Goal: Transaction & Acquisition: Subscribe to service/newsletter

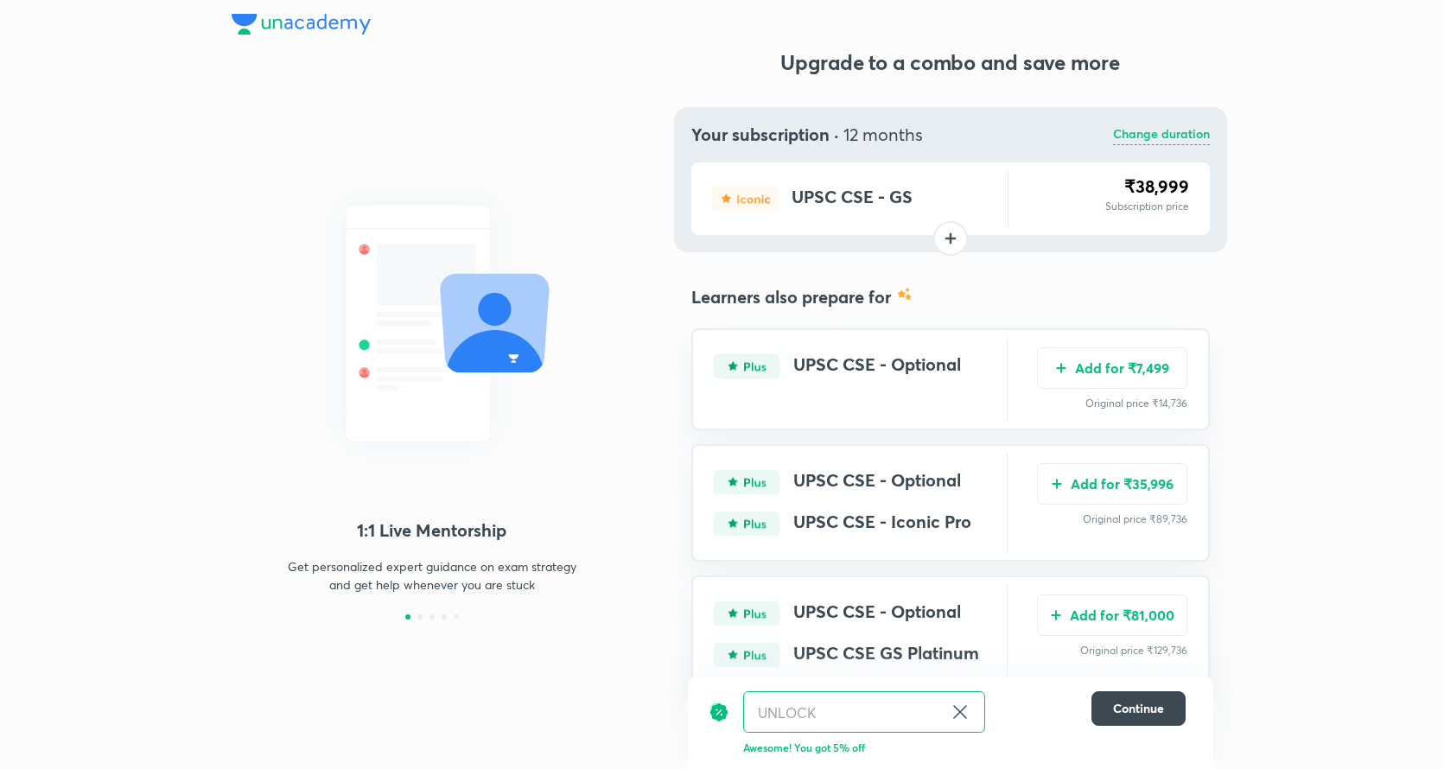
click at [298, 22] on img at bounding box center [301, 24] width 139 height 21
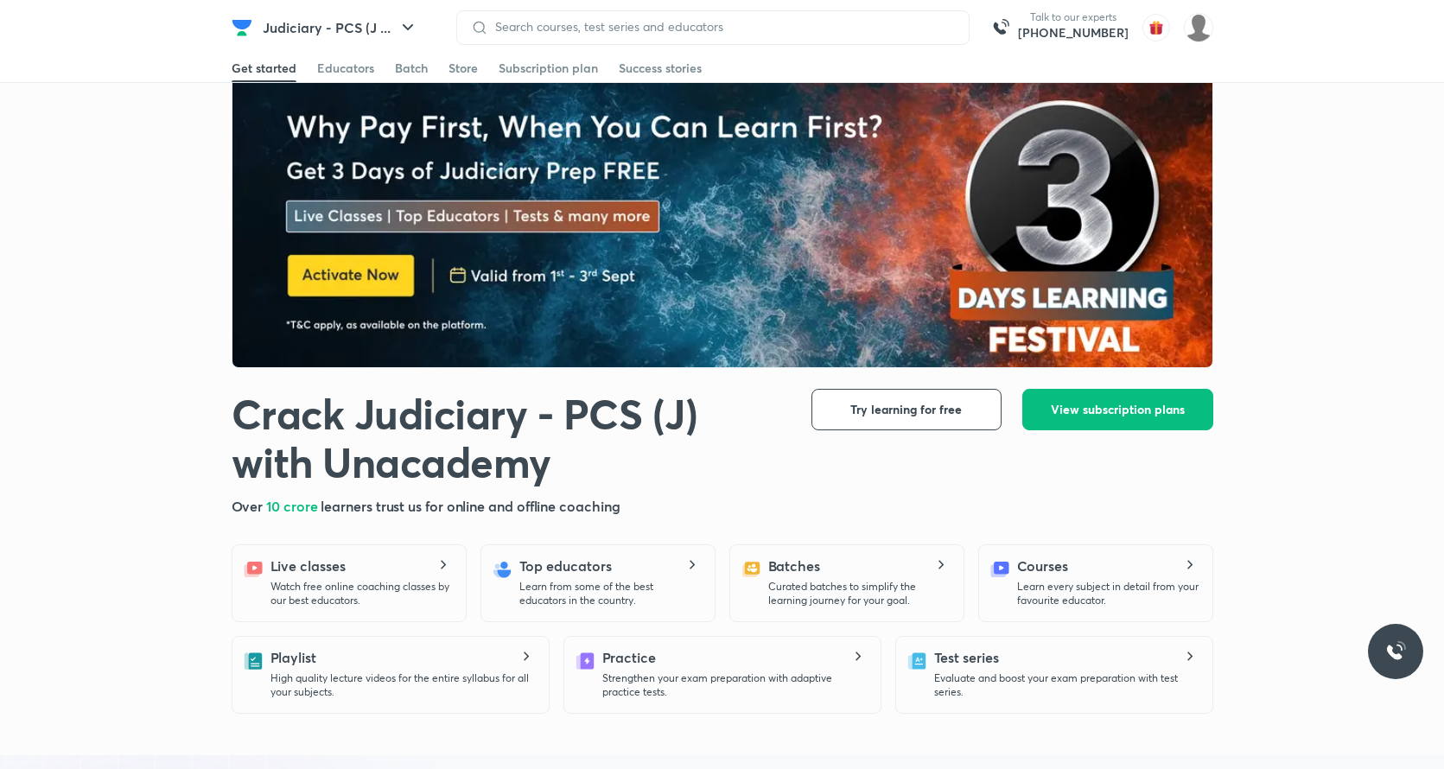
scroll to position [33, 0]
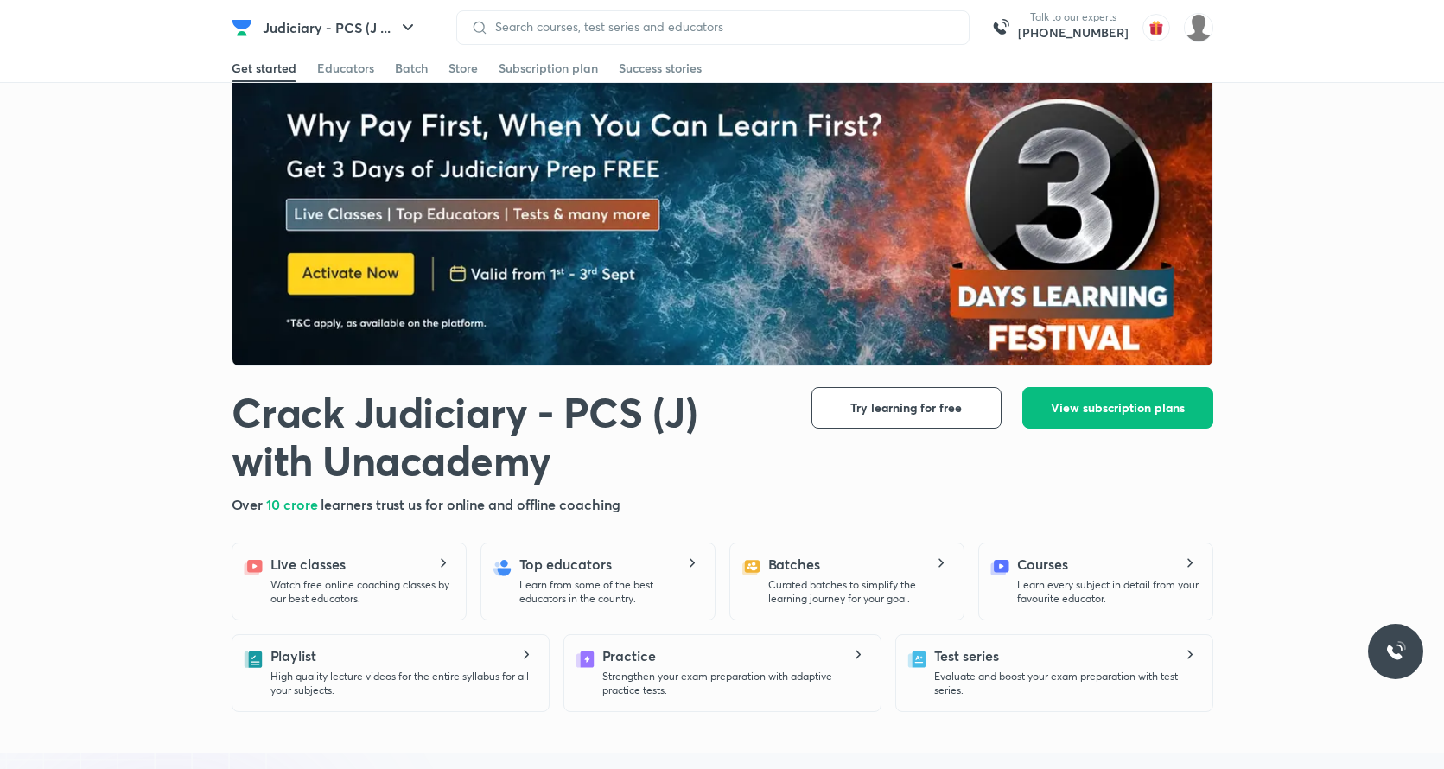
click at [619, 252] on img at bounding box center [723, 220] width 982 height 294
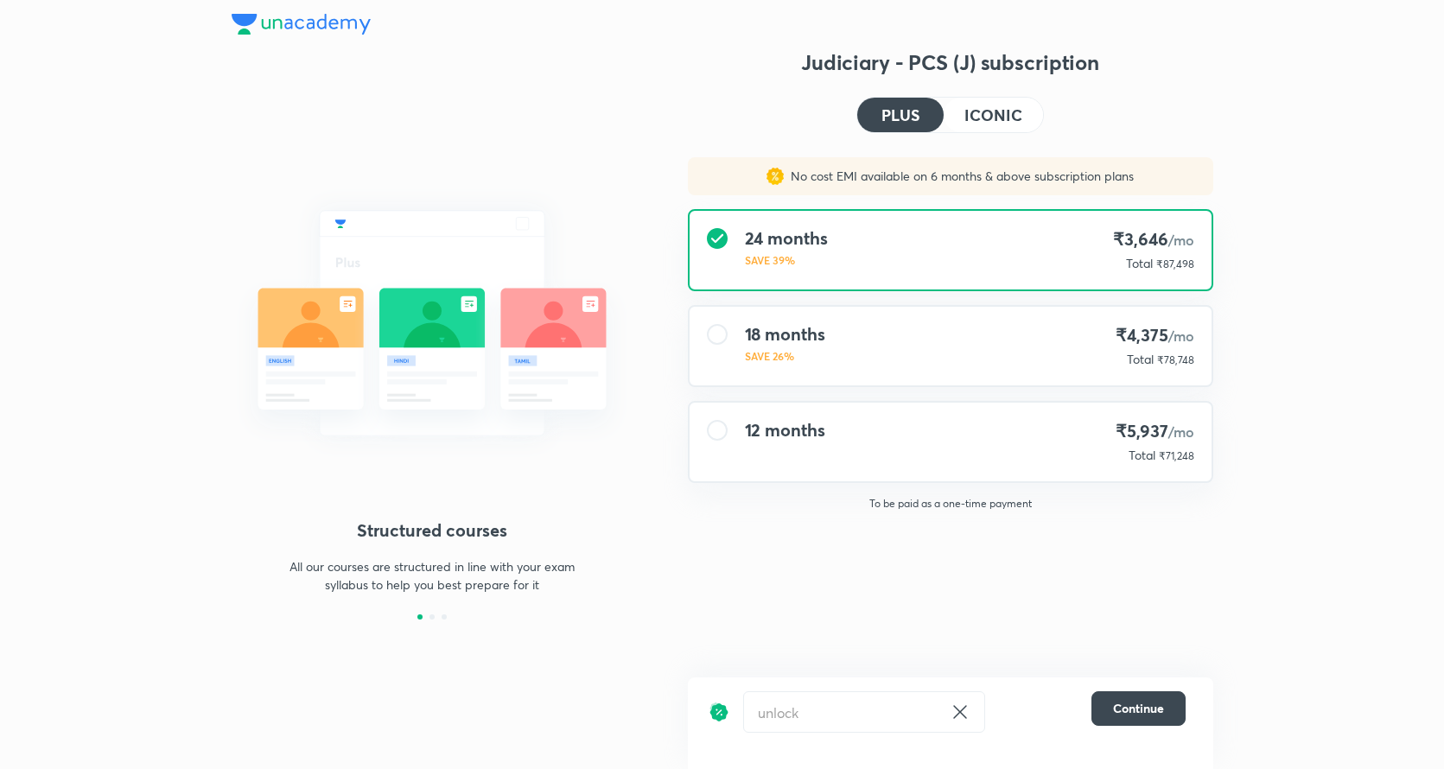
click at [295, 40] on div at bounding box center [723, 24] width 982 height 48
click at [290, 27] on img at bounding box center [301, 24] width 139 height 21
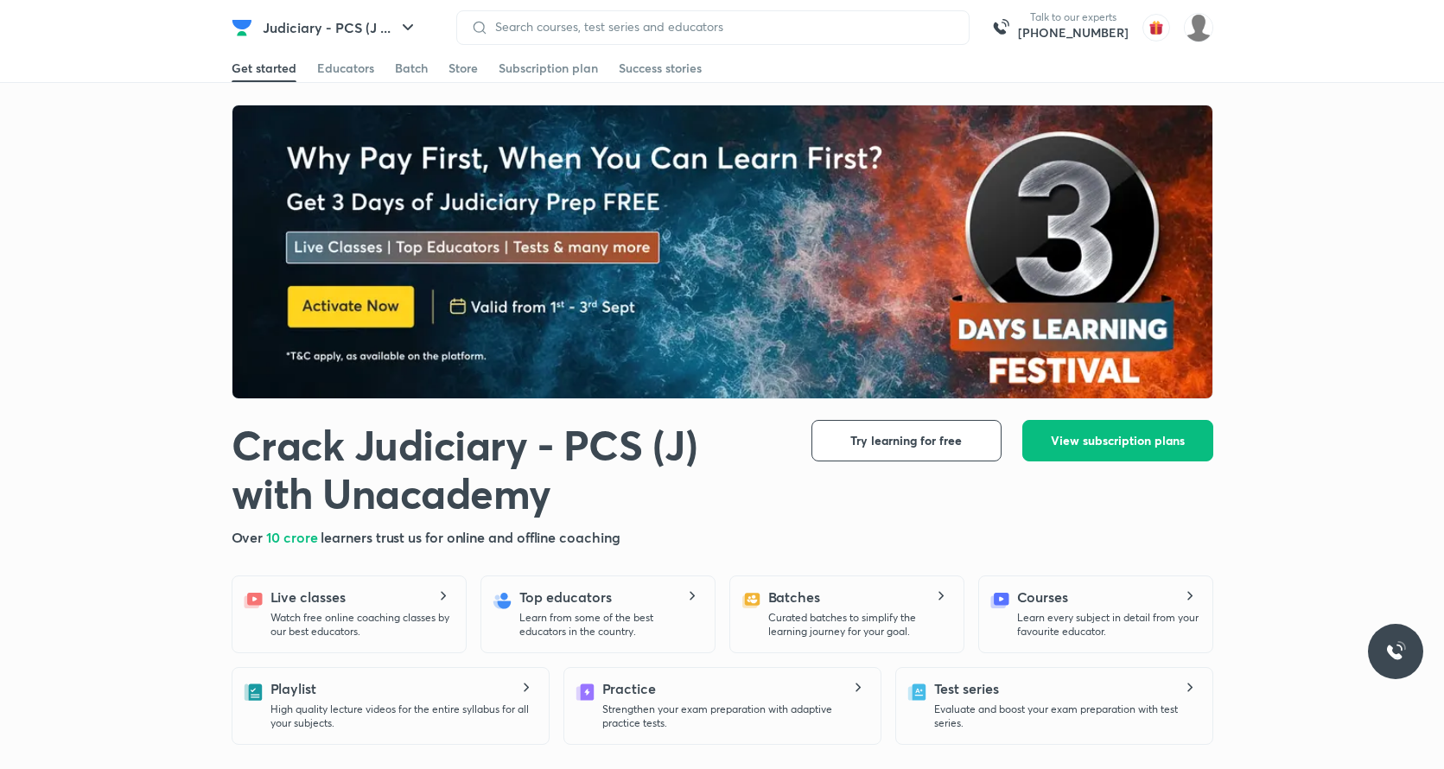
click at [581, 305] on img at bounding box center [723, 252] width 982 height 294
